Goal: Task Accomplishment & Management: Manage account settings

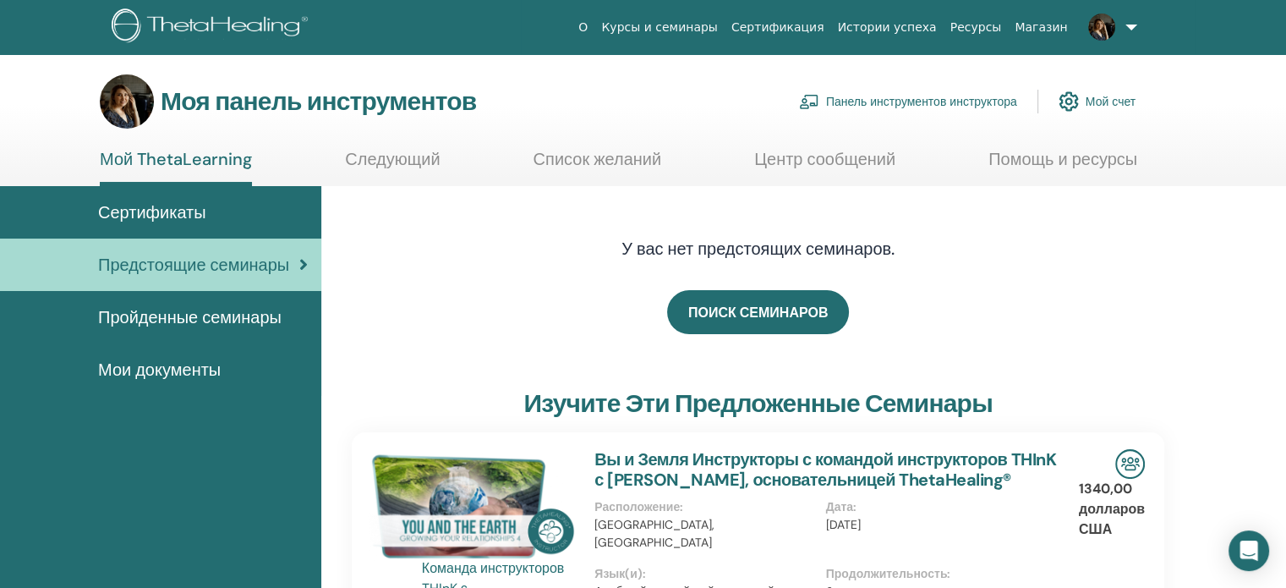
click at [846, 104] on font "Панель инструментов инструктора" at bounding box center [921, 102] width 191 height 15
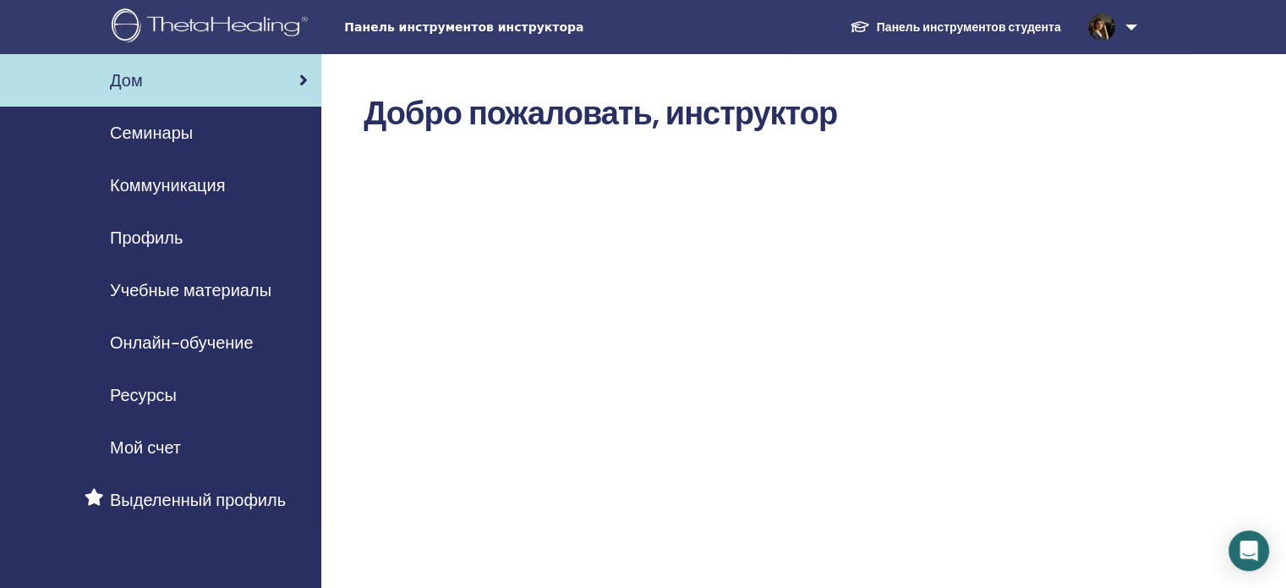
click at [166, 347] on font "Онлайн-обучение" at bounding box center [182, 342] width 144 height 22
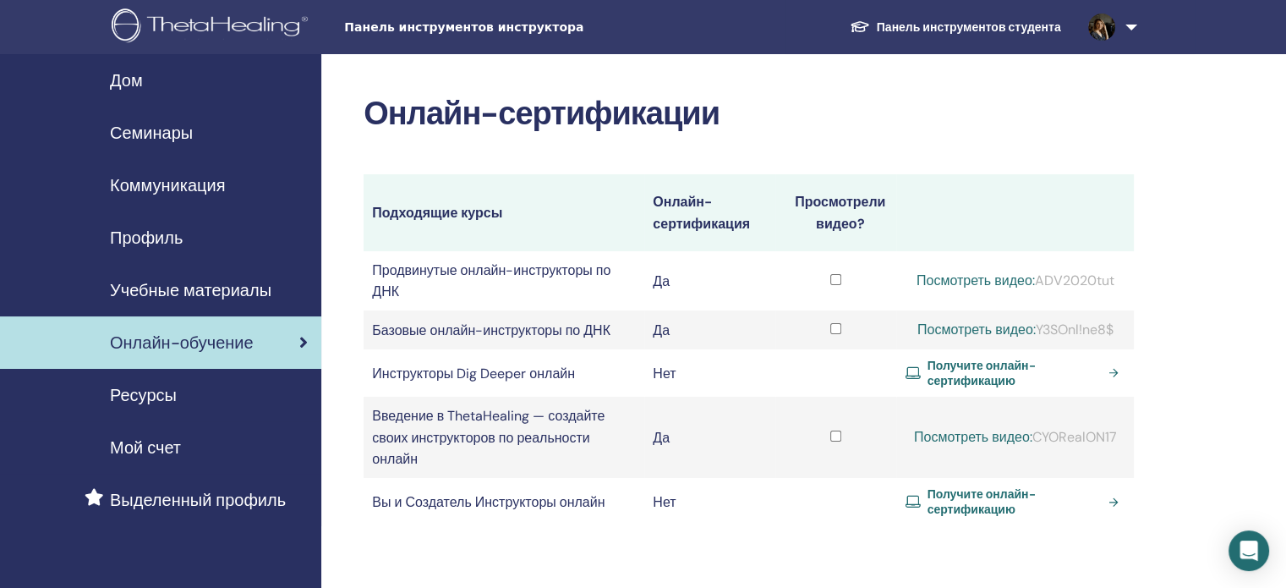
click at [168, 142] on font "Семинары" at bounding box center [151, 133] width 83 height 22
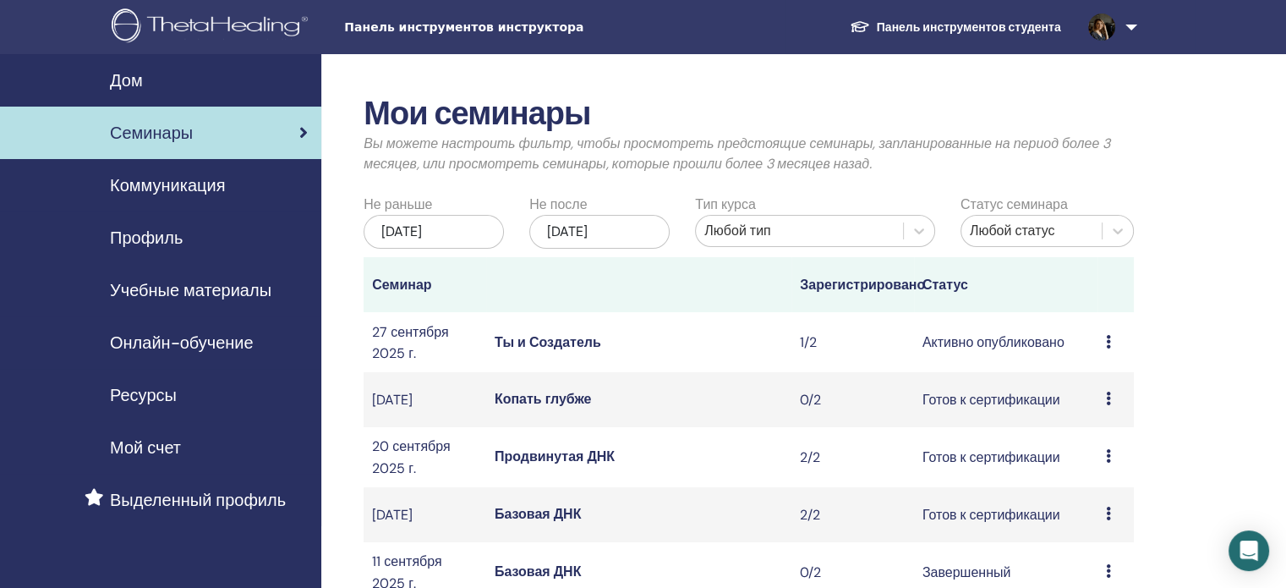
click at [1106, 348] on icon at bounding box center [1108, 342] width 5 height 14
click at [1103, 443] on font "Отмена" at bounding box center [1086, 450] width 48 height 18
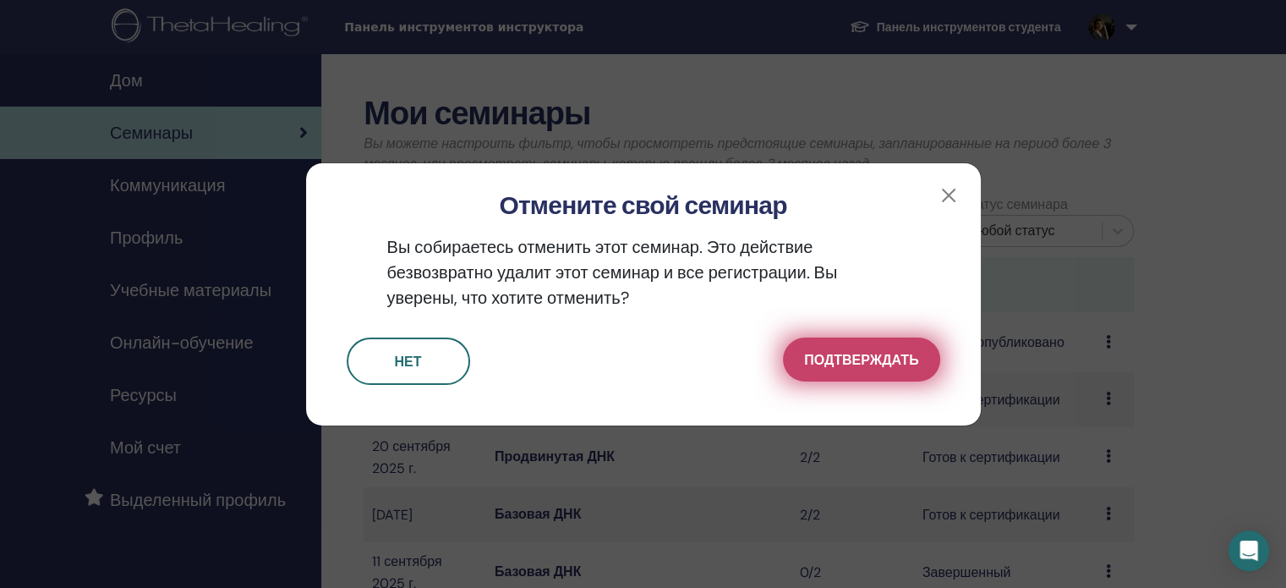
click at [876, 356] on font "Подтверждать" at bounding box center [861, 360] width 114 height 18
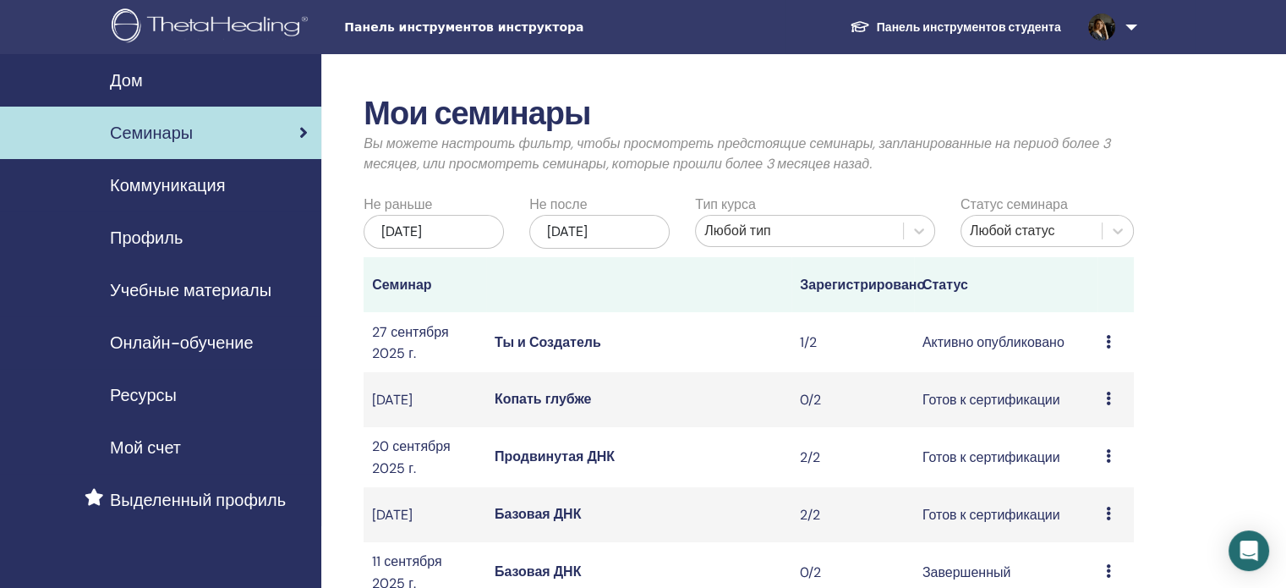
click at [1111, 353] on div "Предварительный просмотр Редактировать Участники Отмена" at bounding box center [1115, 342] width 19 height 20
click at [1109, 405] on icon at bounding box center [1108, 399] width 5 height 14
